Goal: Information Seeking & Learning: Learn about a topic

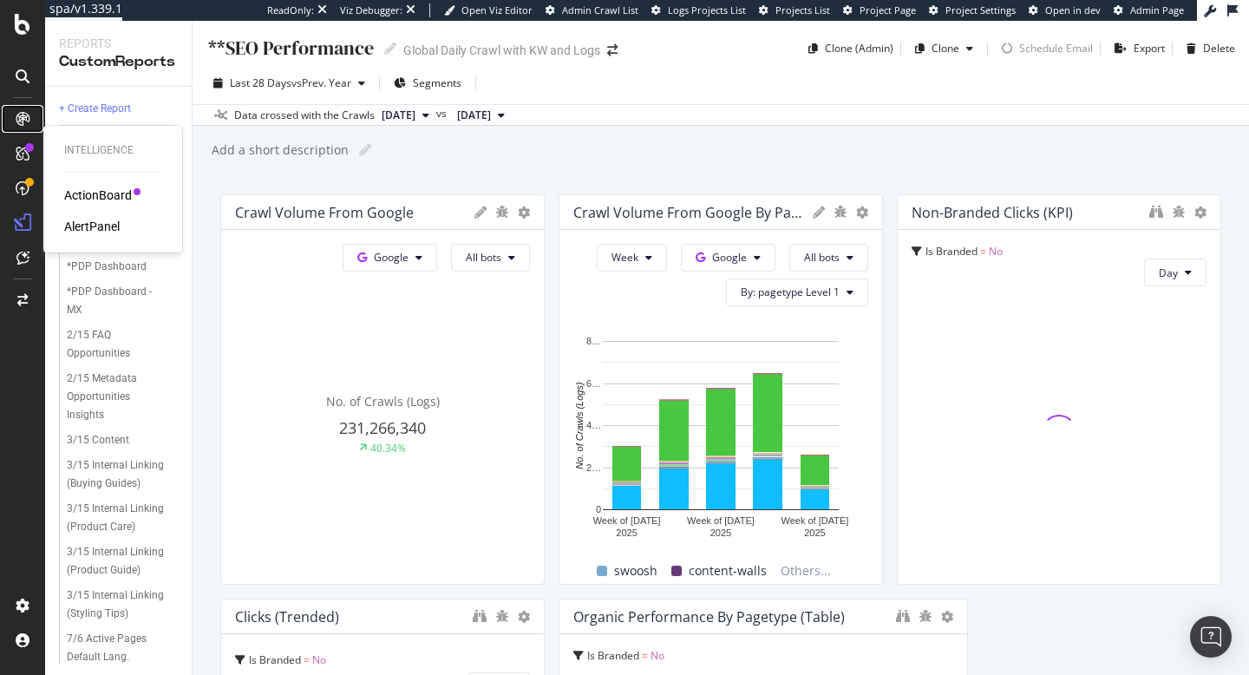
click at [20, 132] on div at bounding box center [23, 119] width 28 height 28
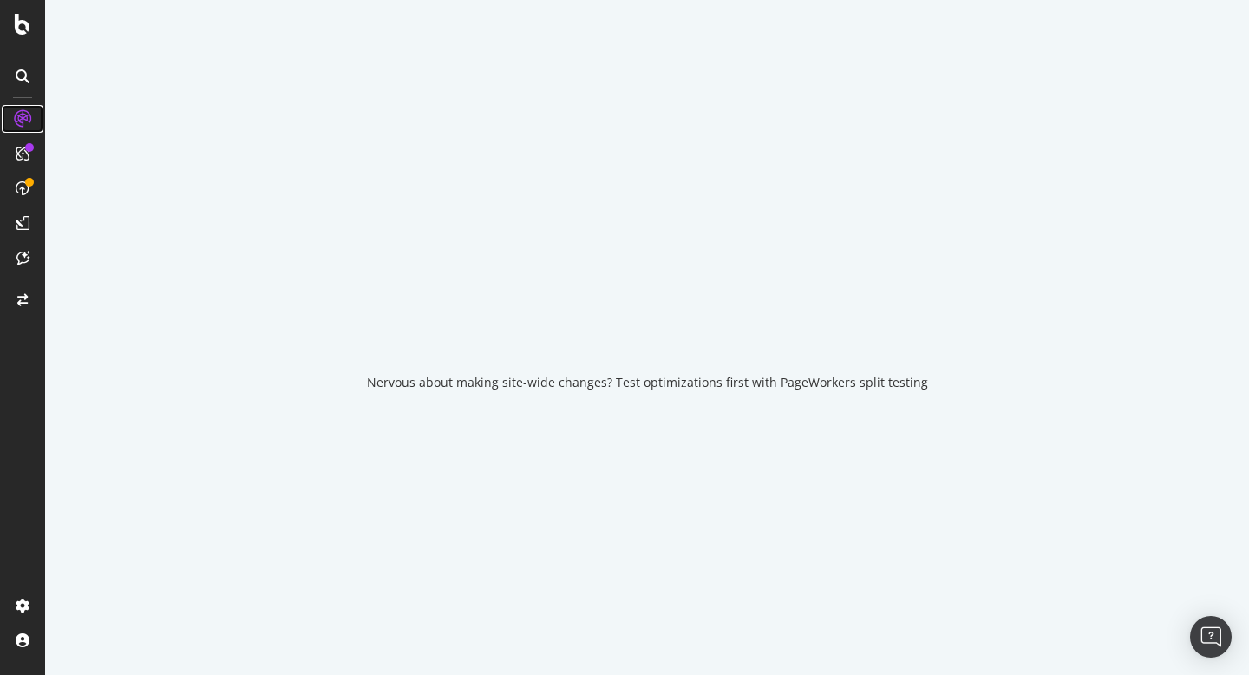
click at [18, 119] on icon at bounding box center [22, 118] width 17 height 17
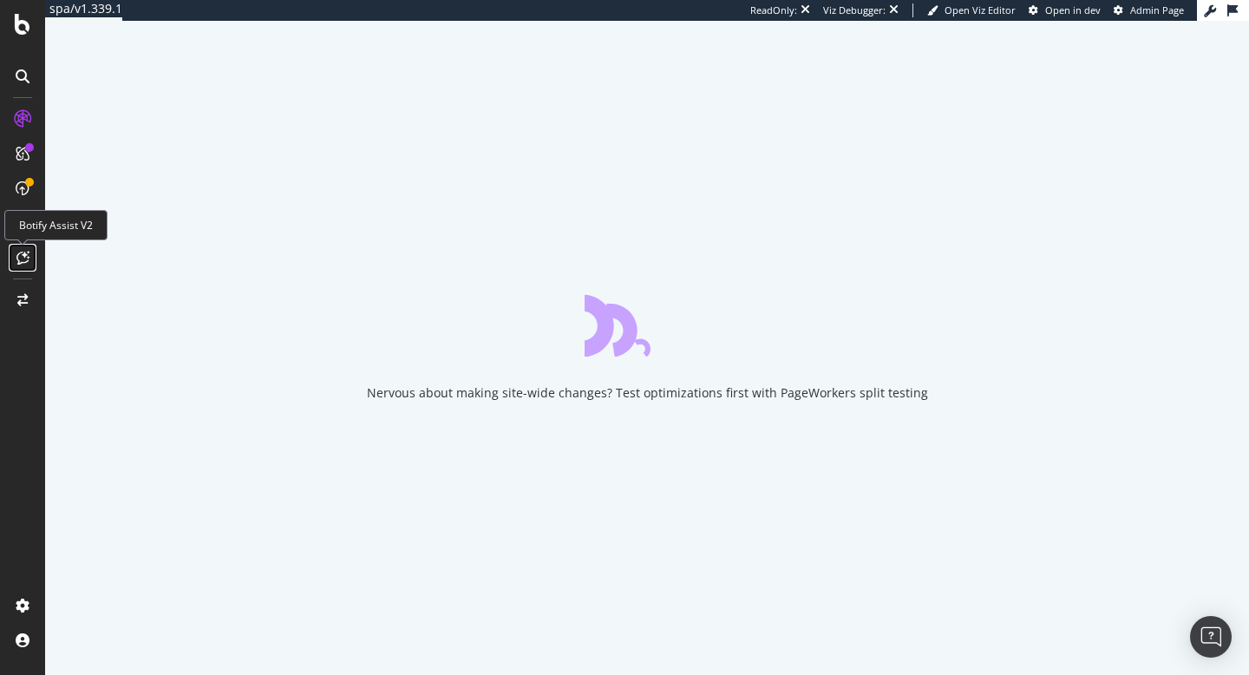
click at [16, 260] on icon at bounding box center [22, 258] width 13 height 14
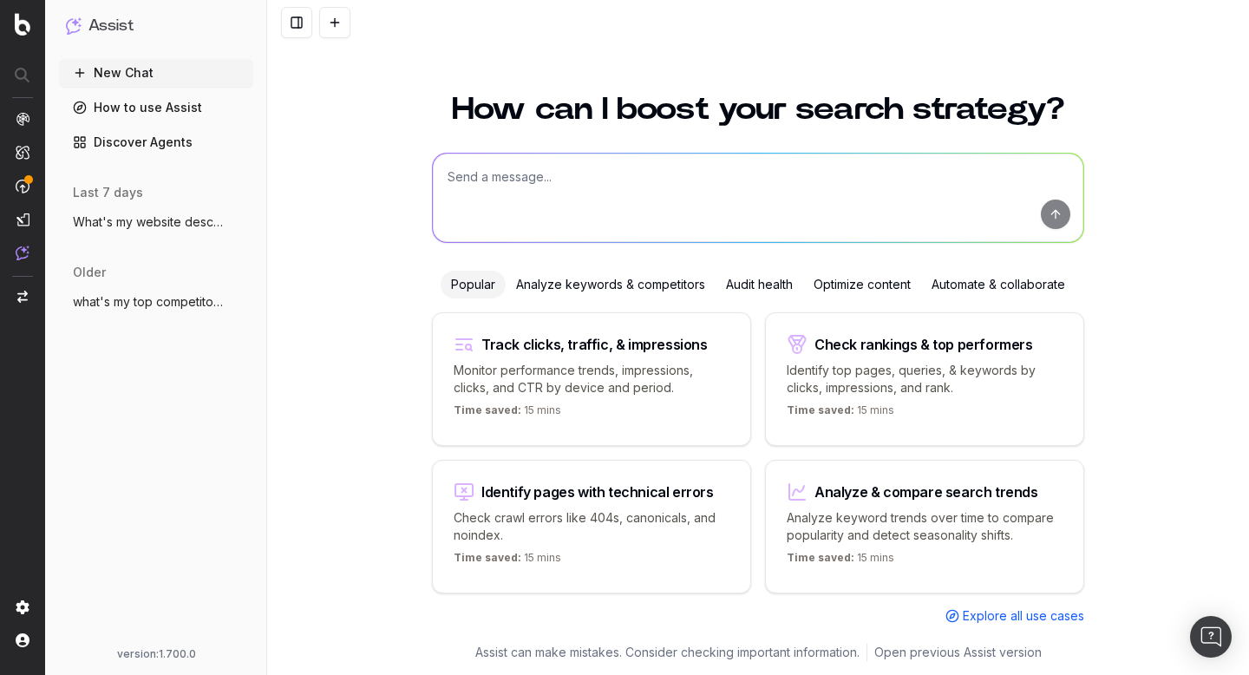
click at [144, 301] on span "what's my top competitors?" at bounding box center [149, 301] width 153 height 17
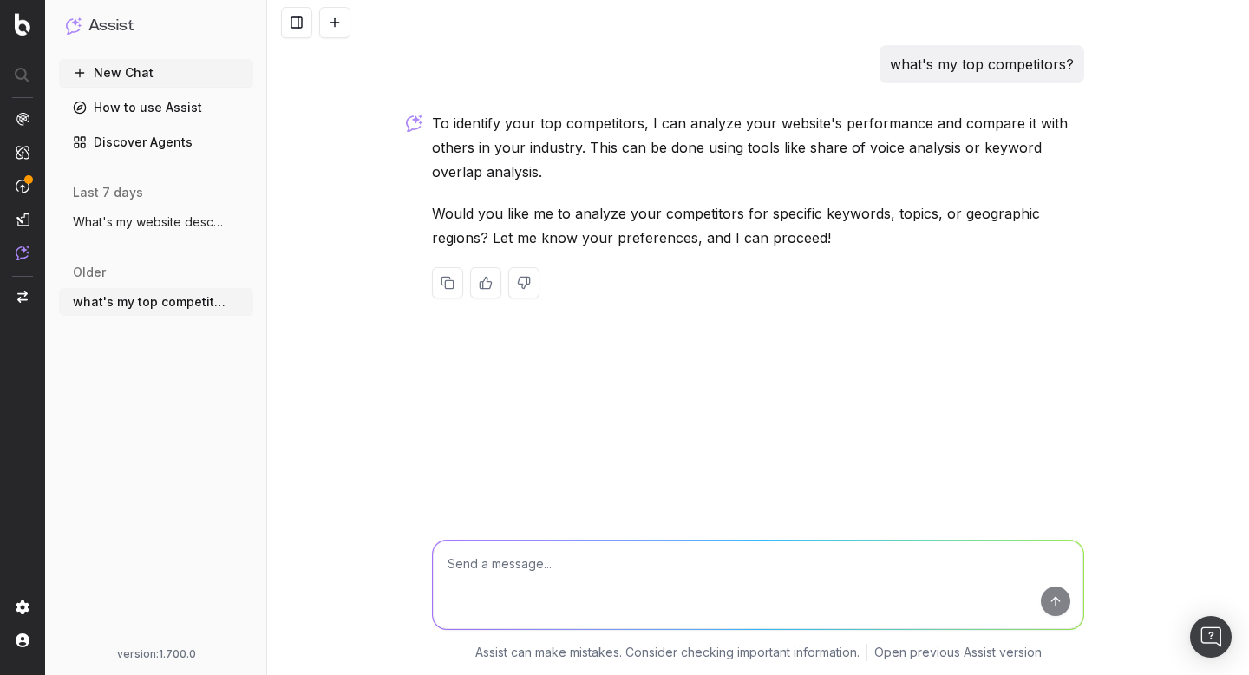
click at [162, 213] on span "What's my website description?" at bounding box center [149, 221] width 153 height 17
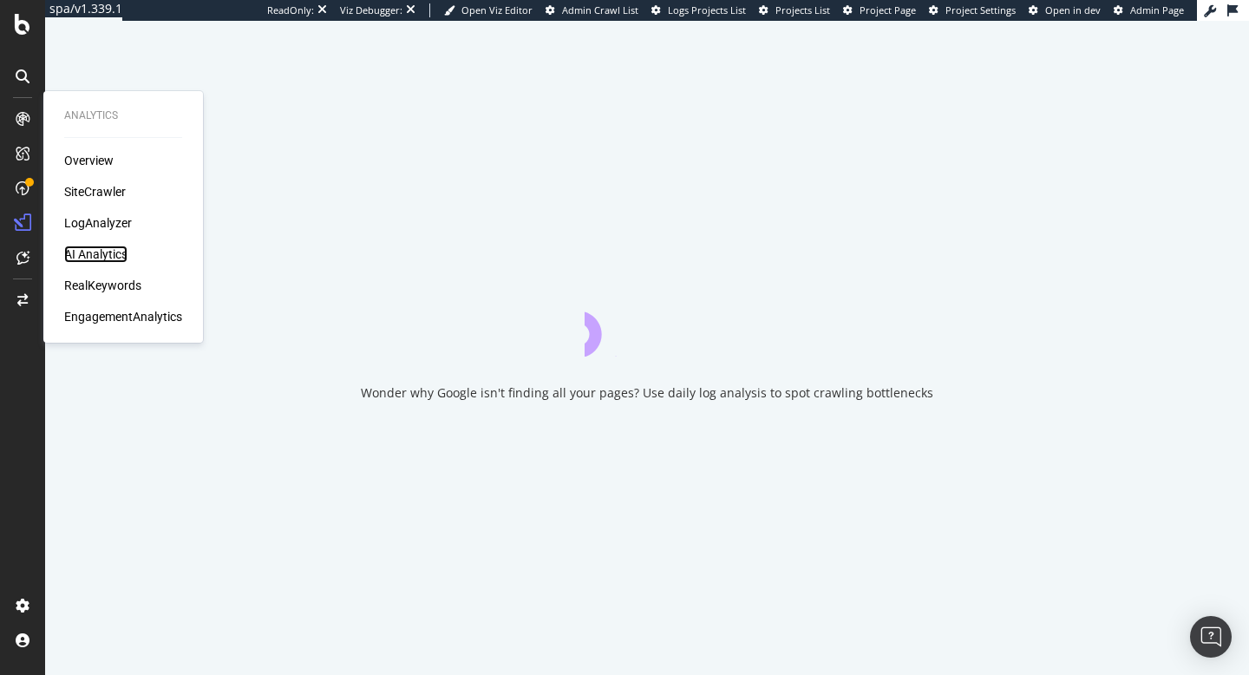
click at [105, 259] on div "AI Analytics" at bounding box center [95, 254] width 63 height 17
